Goal: Information Seeking & Learning: Check status

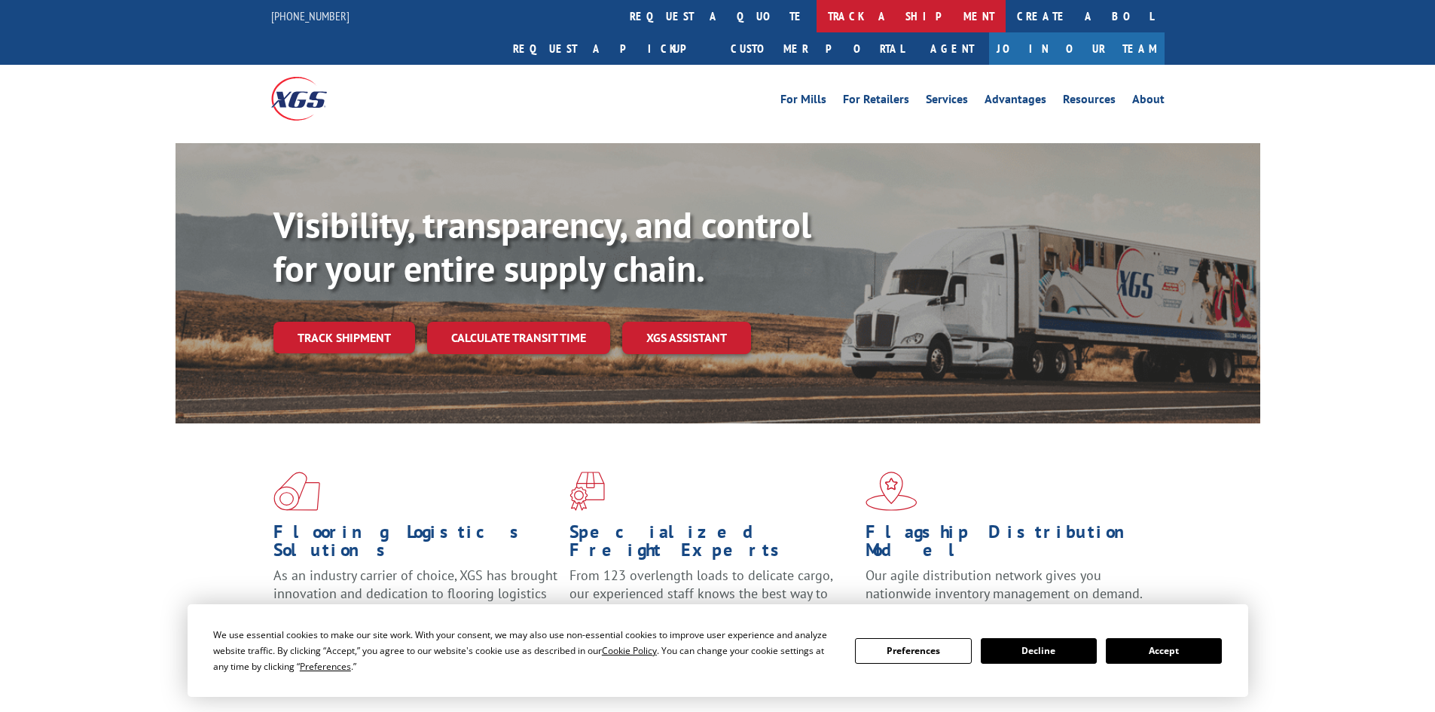
click at [817, 12] on link "track a shipment" at bounding box center [911, 16] width 189 height 32
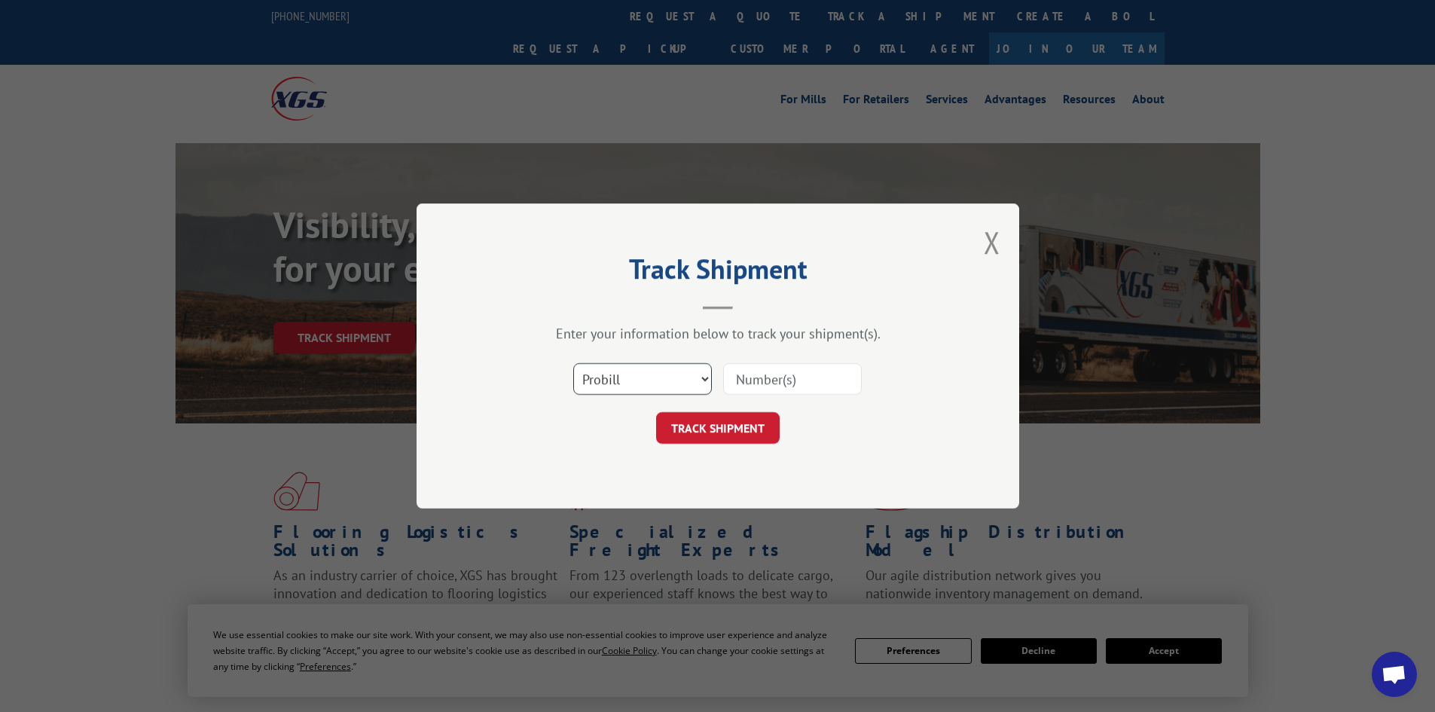
click at [616, 370] on select "Select category... Probill BOL PO" at bounding box center [642, 379] width 139 height 32
select select "po"
click at [573, 363] on select "Select category... Probill BOL PO" at bounding box center [642, 379] width 139 height 32
click at [774, 372] on input at bounding box center [792, 379] width 139 height 32
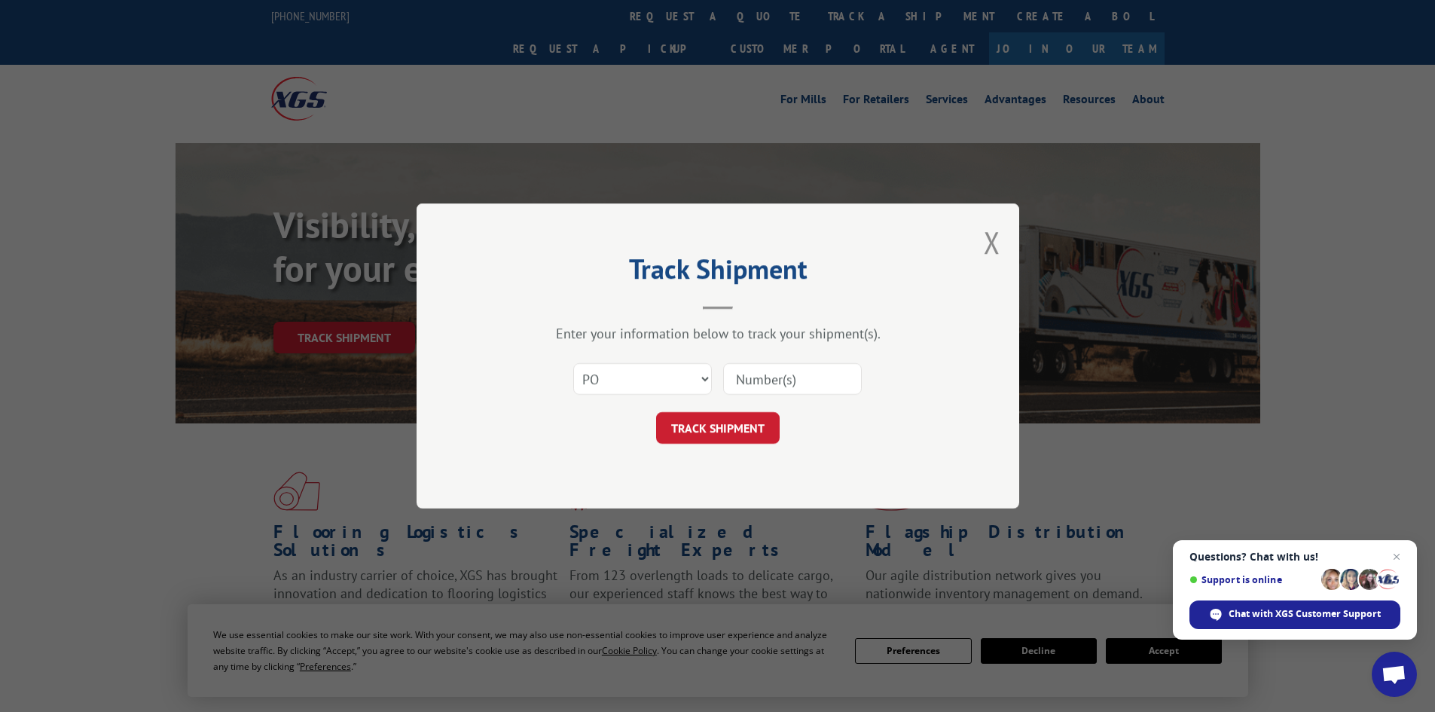
paste input "10528382"
type input "10528382"
click at [656, 412] on button "TRACK SHIPMENT" at bounding box center [718, 428] width 124 height 32
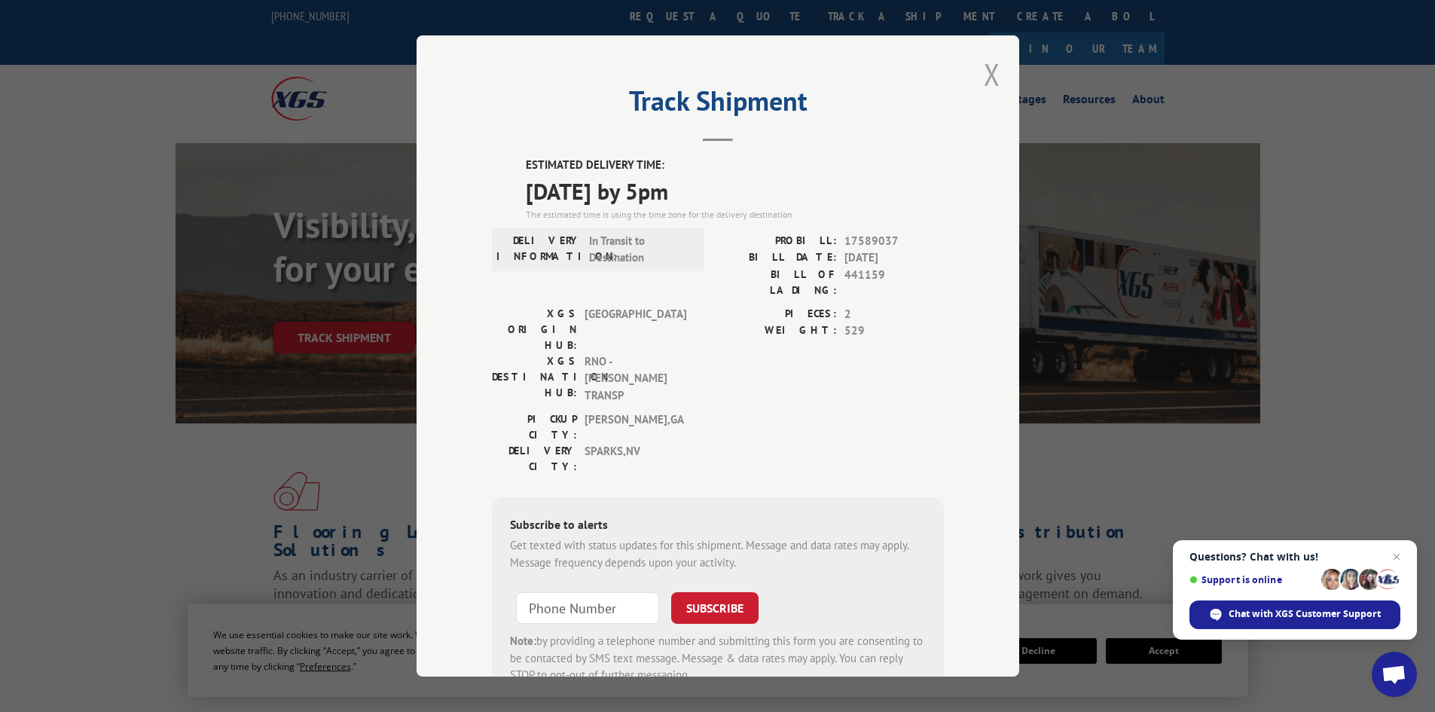
click at [984, 86] on button "Close modal" at bounding box center [992, 74] width 17 height 40
